Goal: Information Seeking & Learning: Learn about a topic

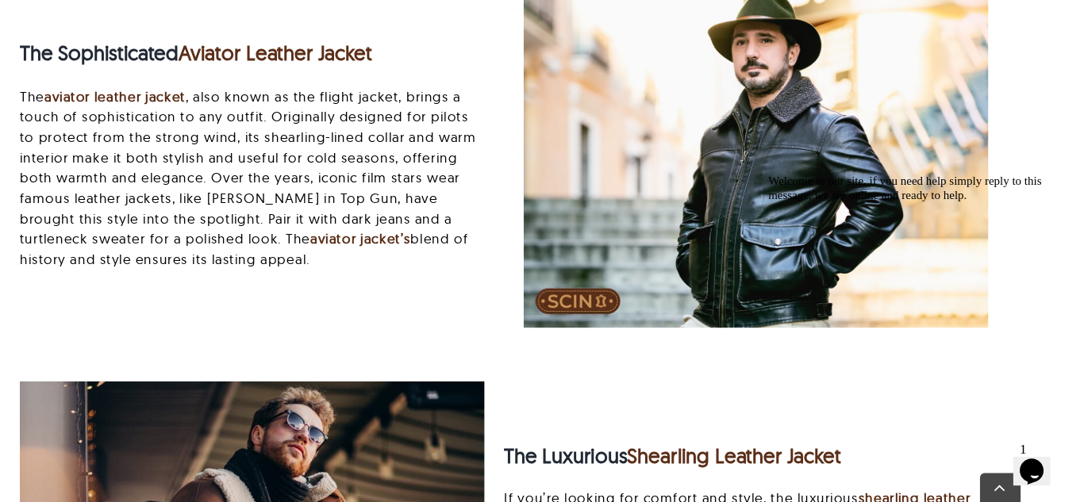
scroll to position [2062, 0]
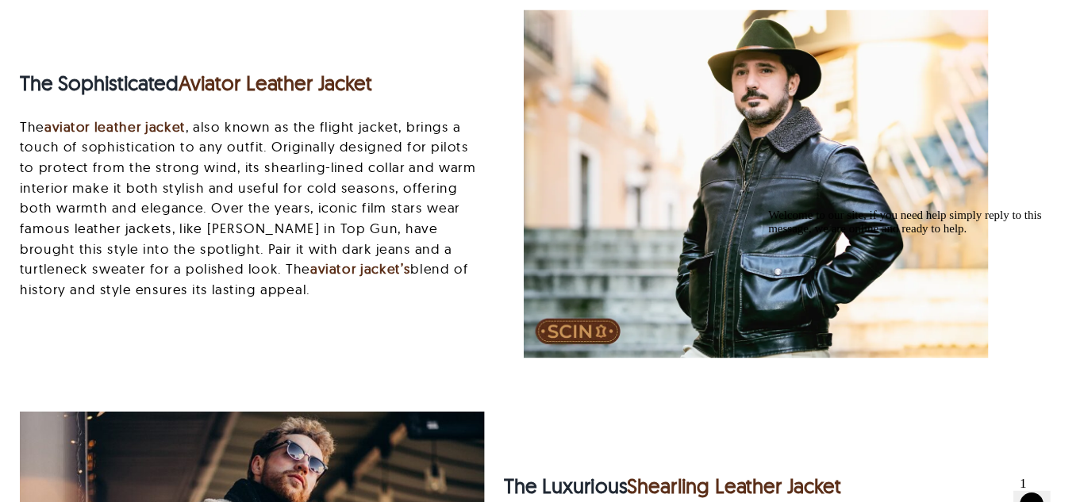
click at [435, 225] on p "The aviator leather jacket , also known as the flight jacket, brings a touch of…" at bounding box center [307, 195] width 434 height 171
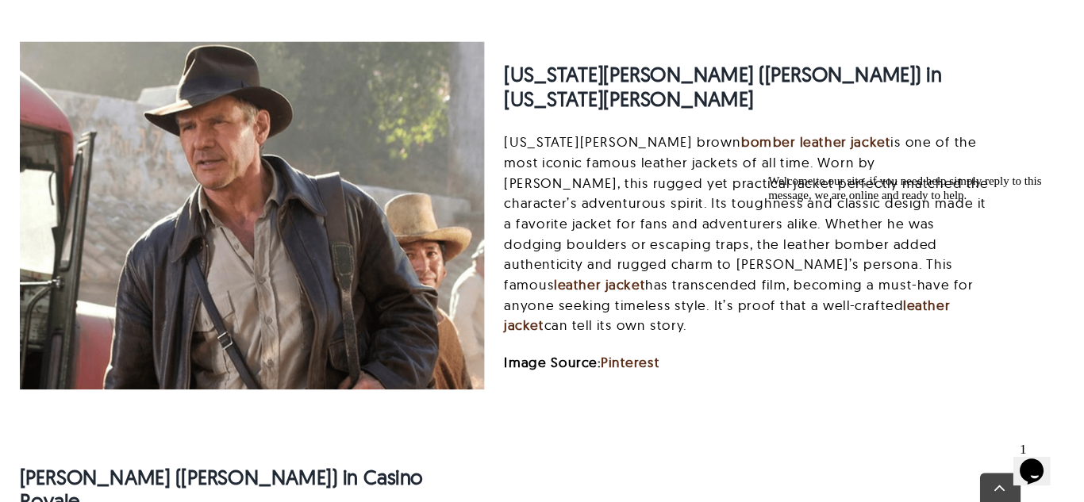
scroll to position [5776, 0]
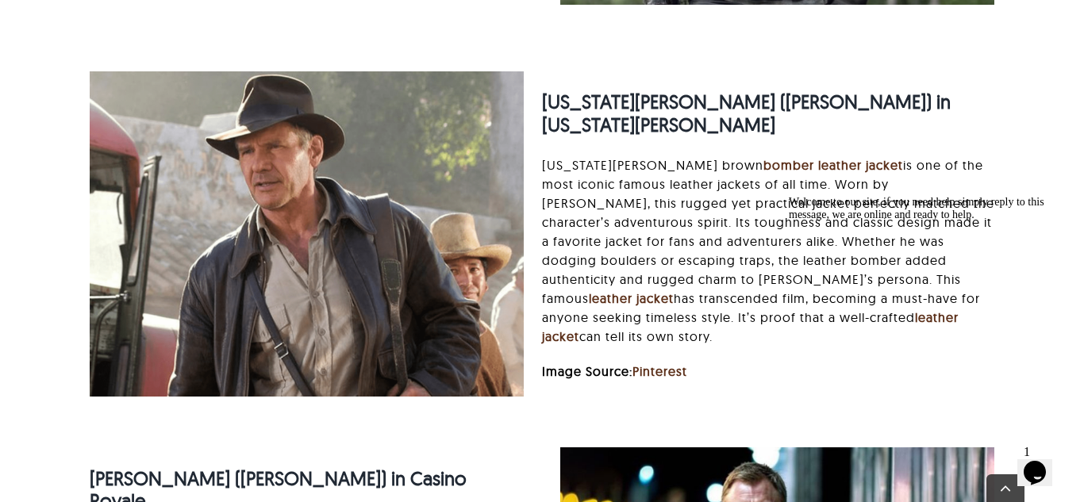
click at [721, 193] on p "[US_STATE][PERSON_NAME] brown bomber leather jacket is one of the most iconic f…" at bounding box center [768, 251] width 452 height 190
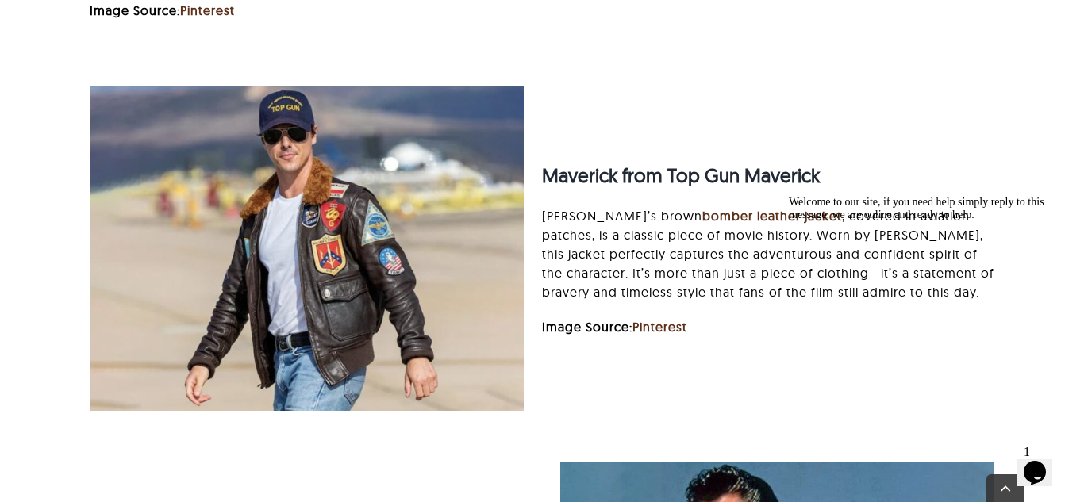
scroll to position [7363, 0]
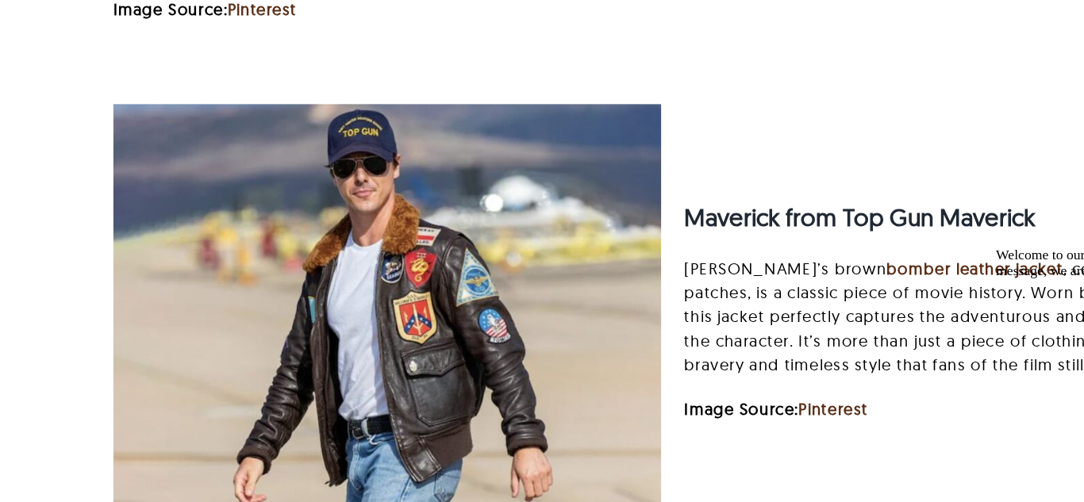
click at [73, 223] on div at bounding box center [306, 245] width 471 height 325
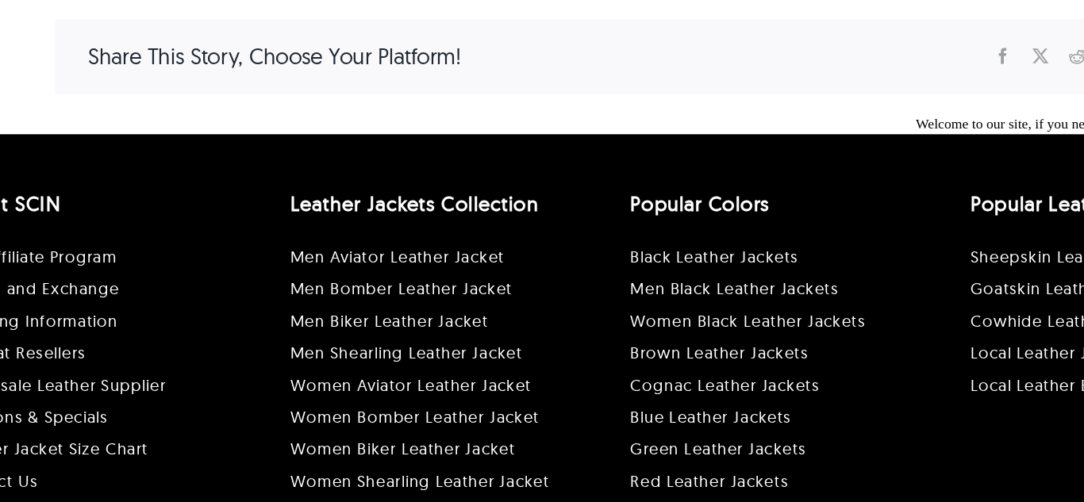
scroll to position [9666, 0]
